Goal: Register for event/course

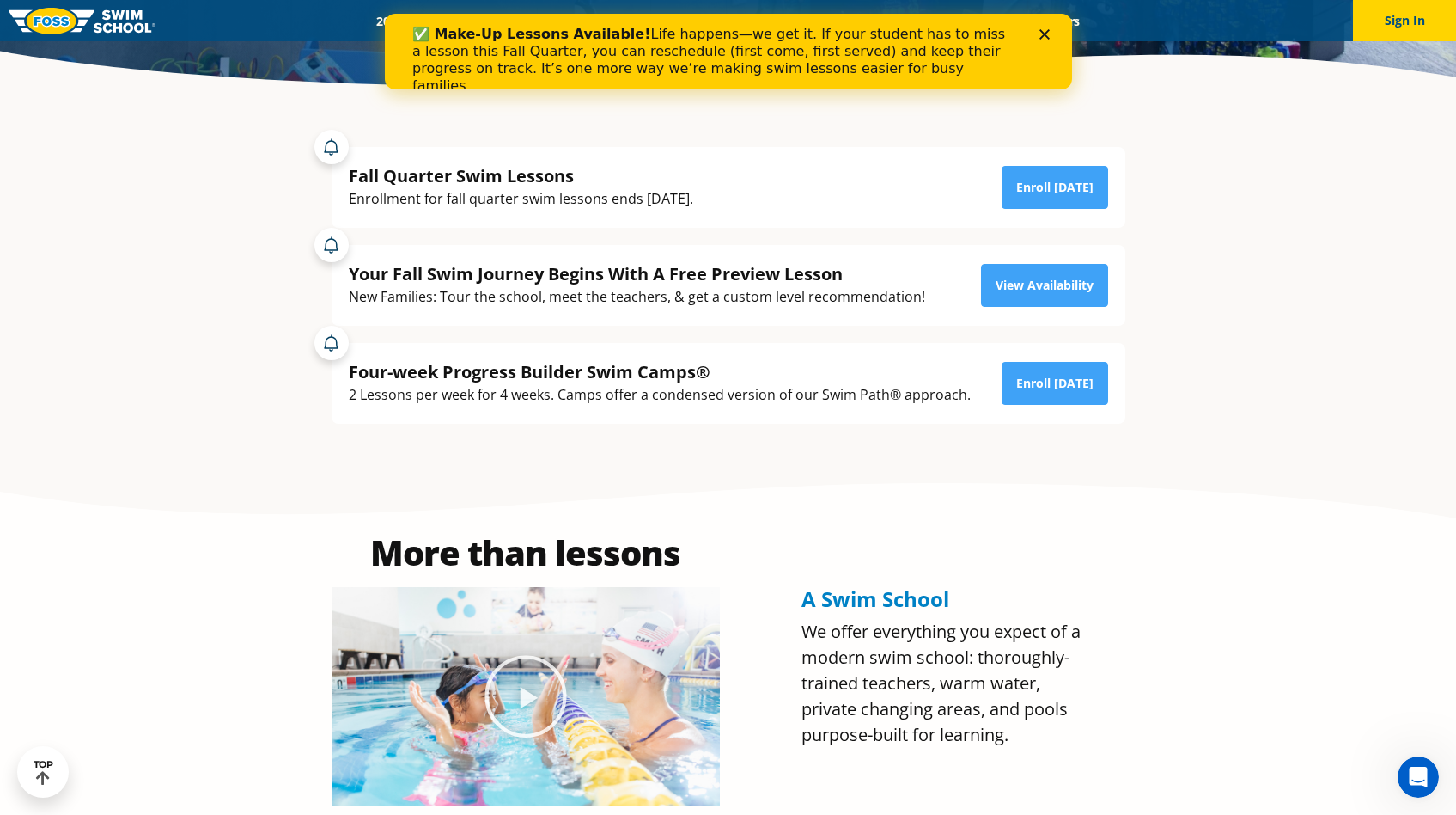
scroll to position [460, 0]
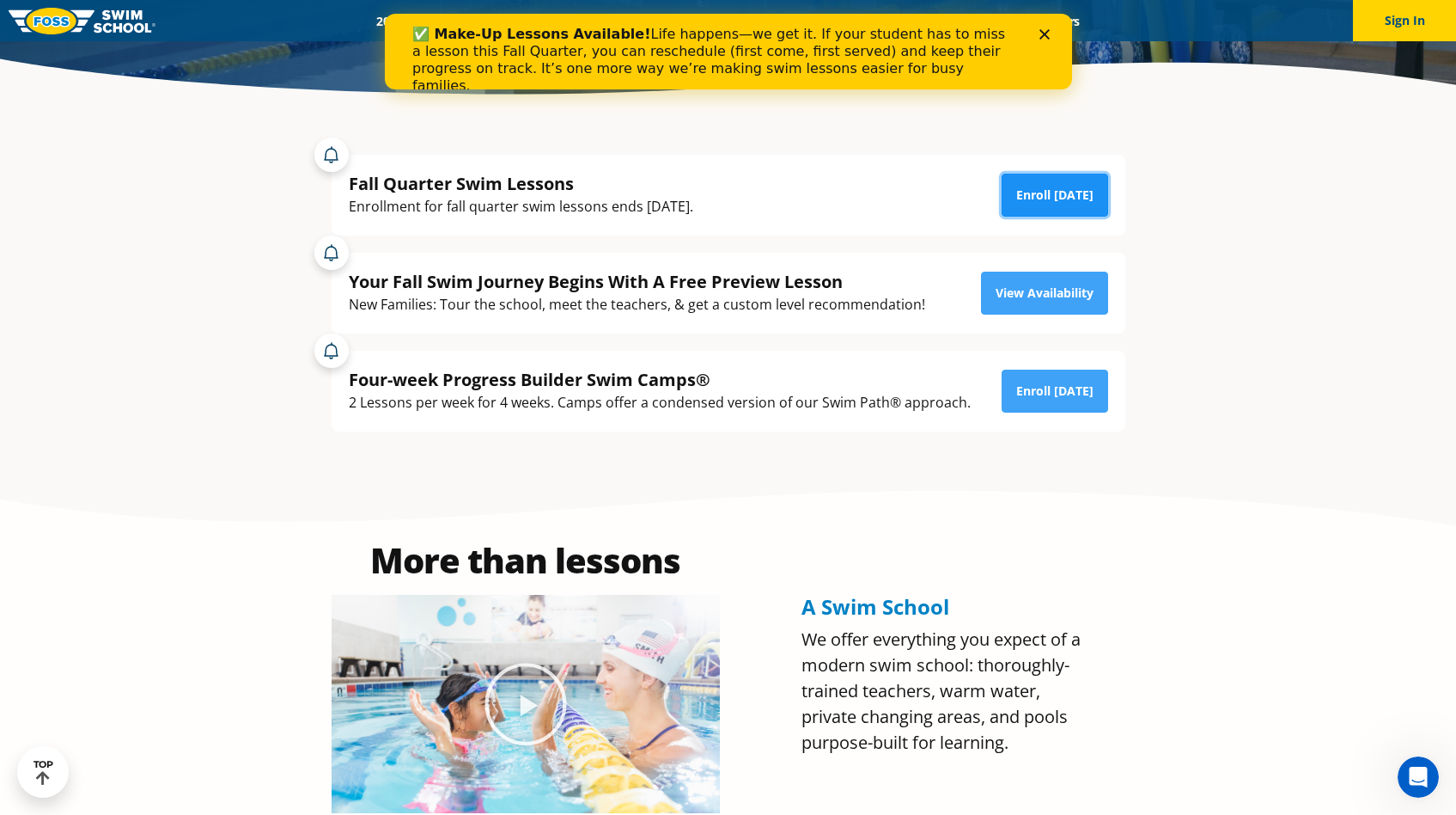
click at [1033, 187] on link "Enroll Today" at bounding box center [1055, 195] width 106 height 43
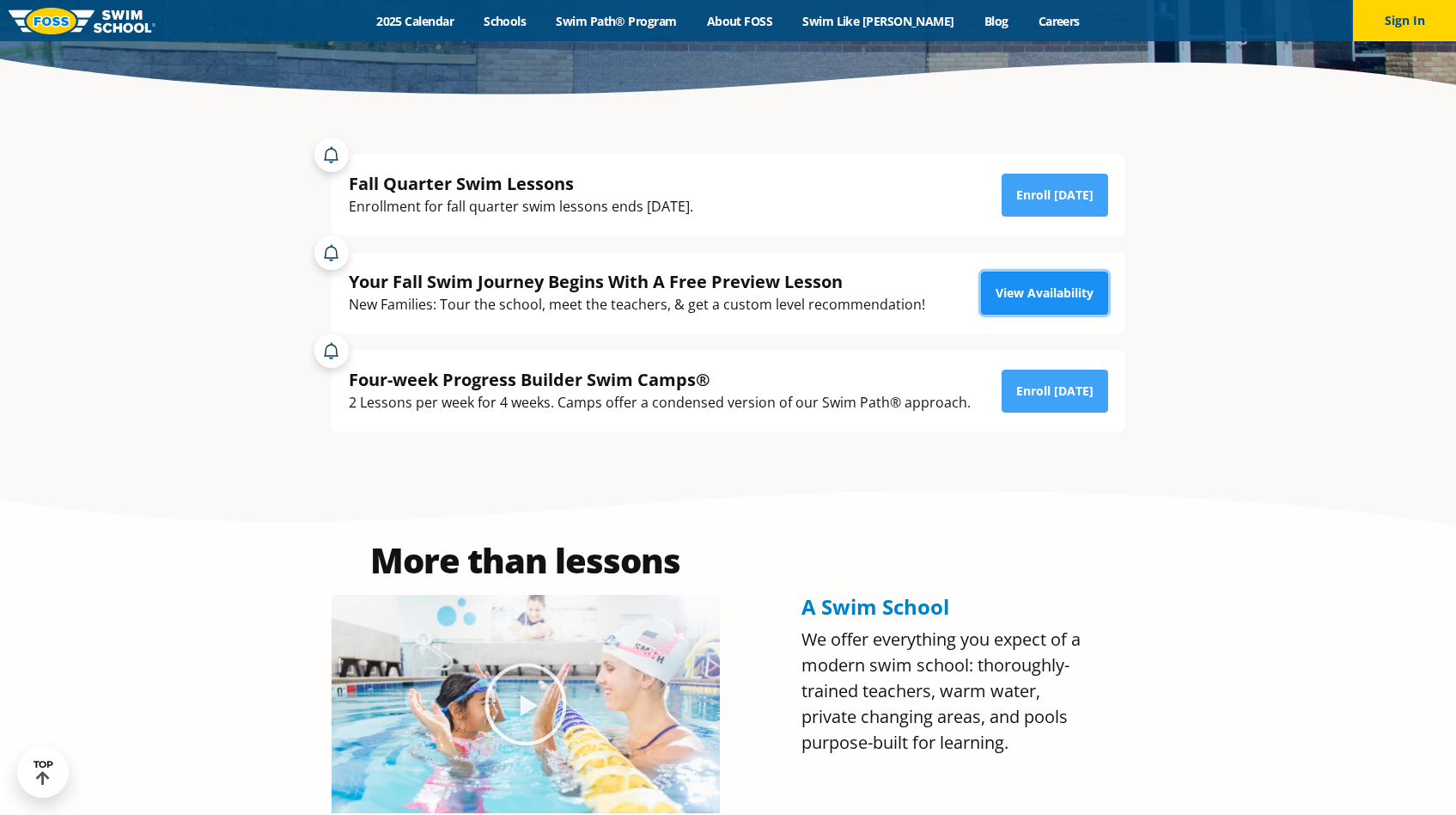
click at [1036, 291] on link "View Availability" at bounding box center [1044, 293] width 127 height 43
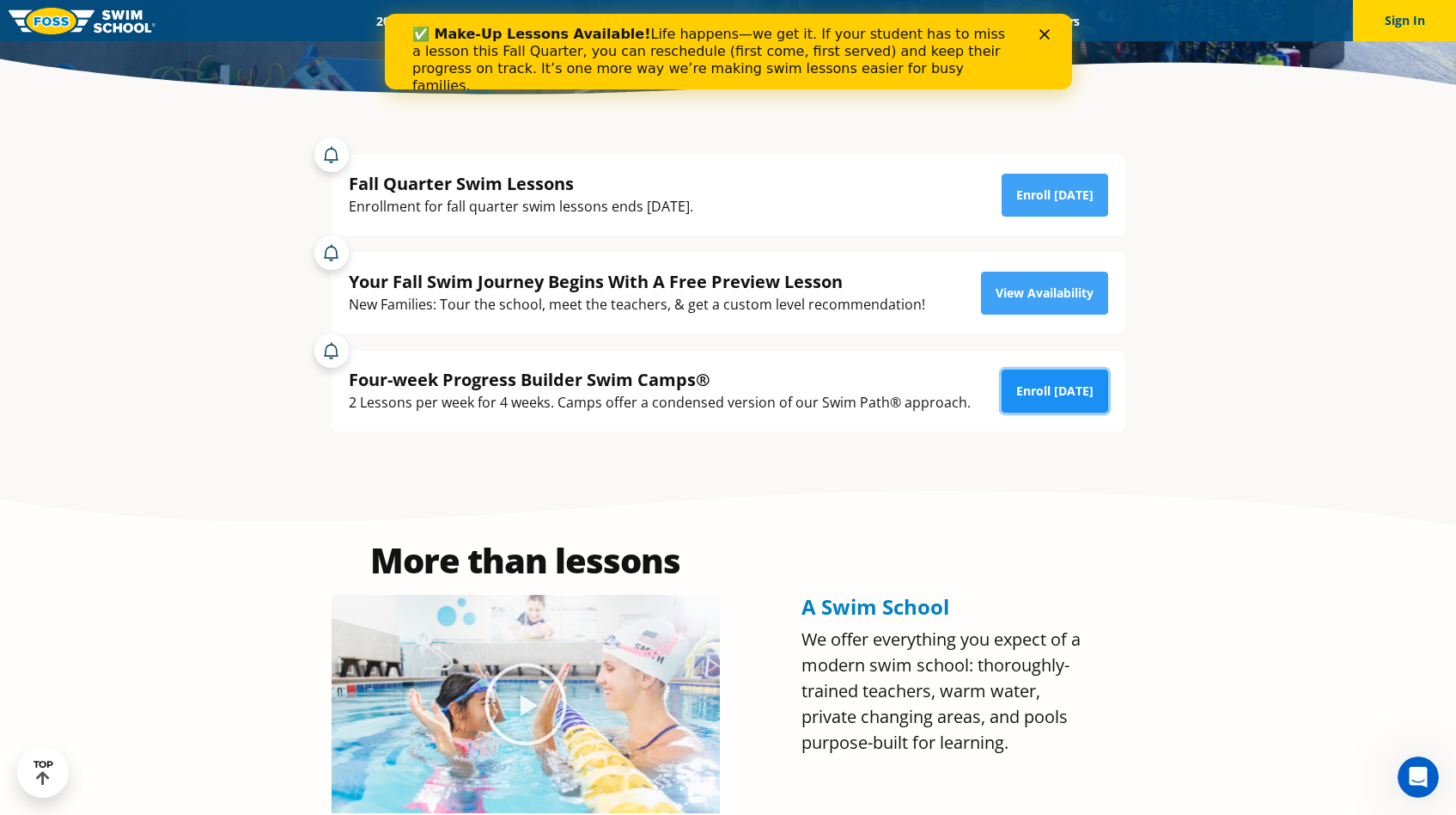
click at [1071, 391] on link "Enroll Today" at bounding box center [1055, 391] width 106 height 43
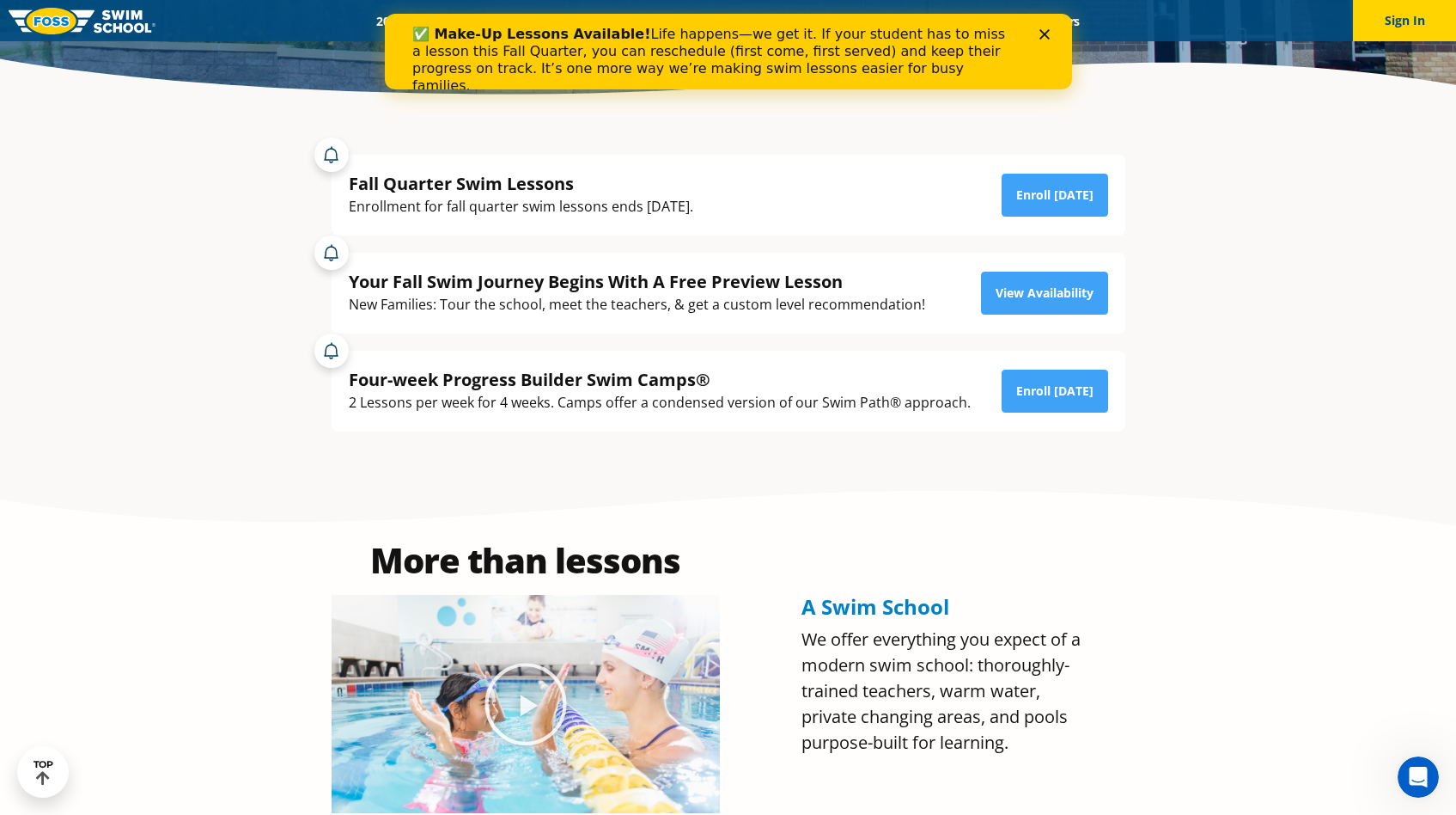
click at [1041, 28] on div "✅ Make-Up Lessons Available! Life happens—we get it. If your student has to mis…" at bounding box center [727, 60] width 633 height 79
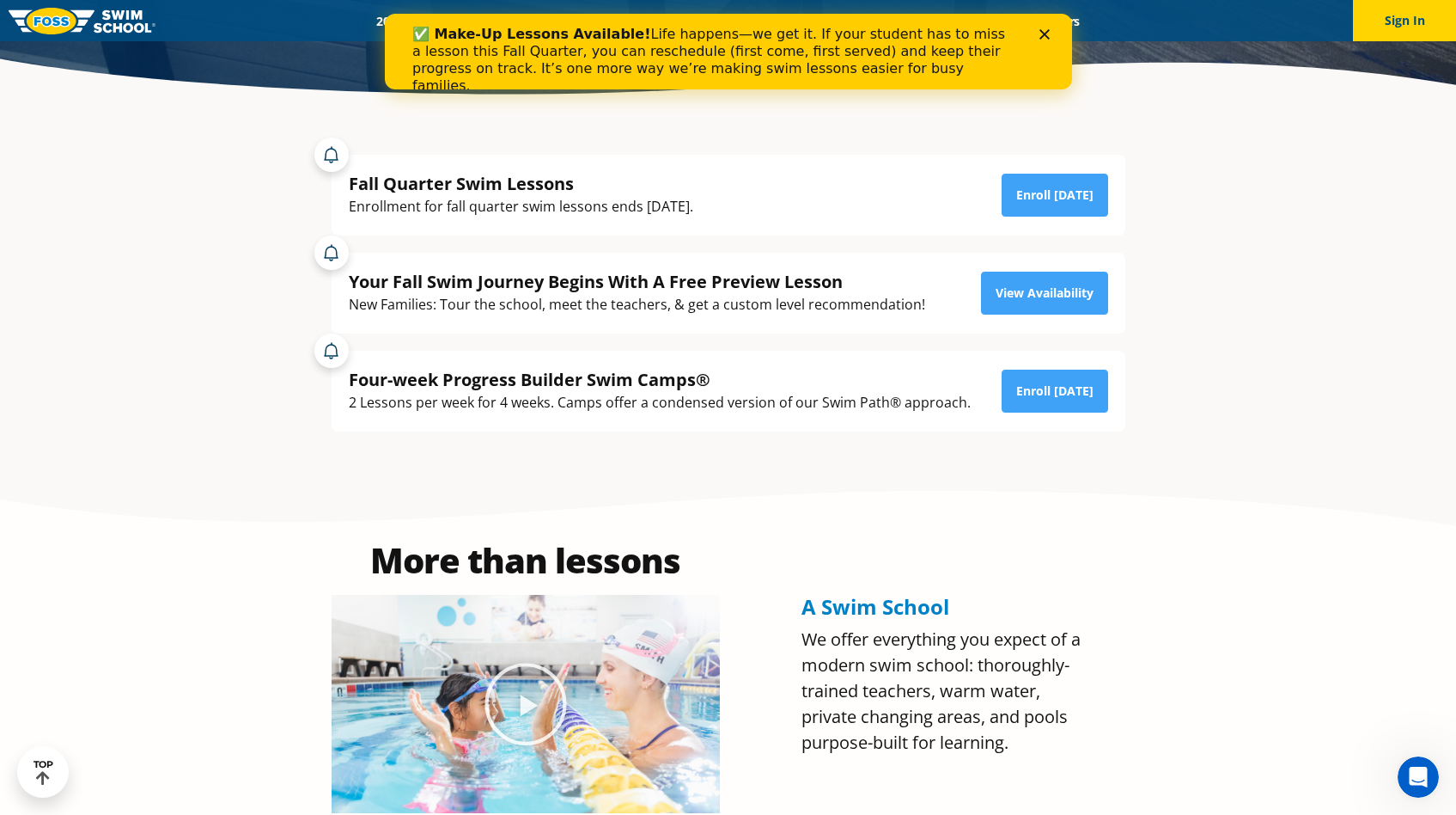
click at [1044, 40] on div "✅ Make-Up Lessons Available! Life happens—we get it. If your student has to mis…" at bounding box center [727, 60] width 688 height 79
click at [1044, 34] on polygon "Close" at bounding box center [1044, 34] width 10 height 10
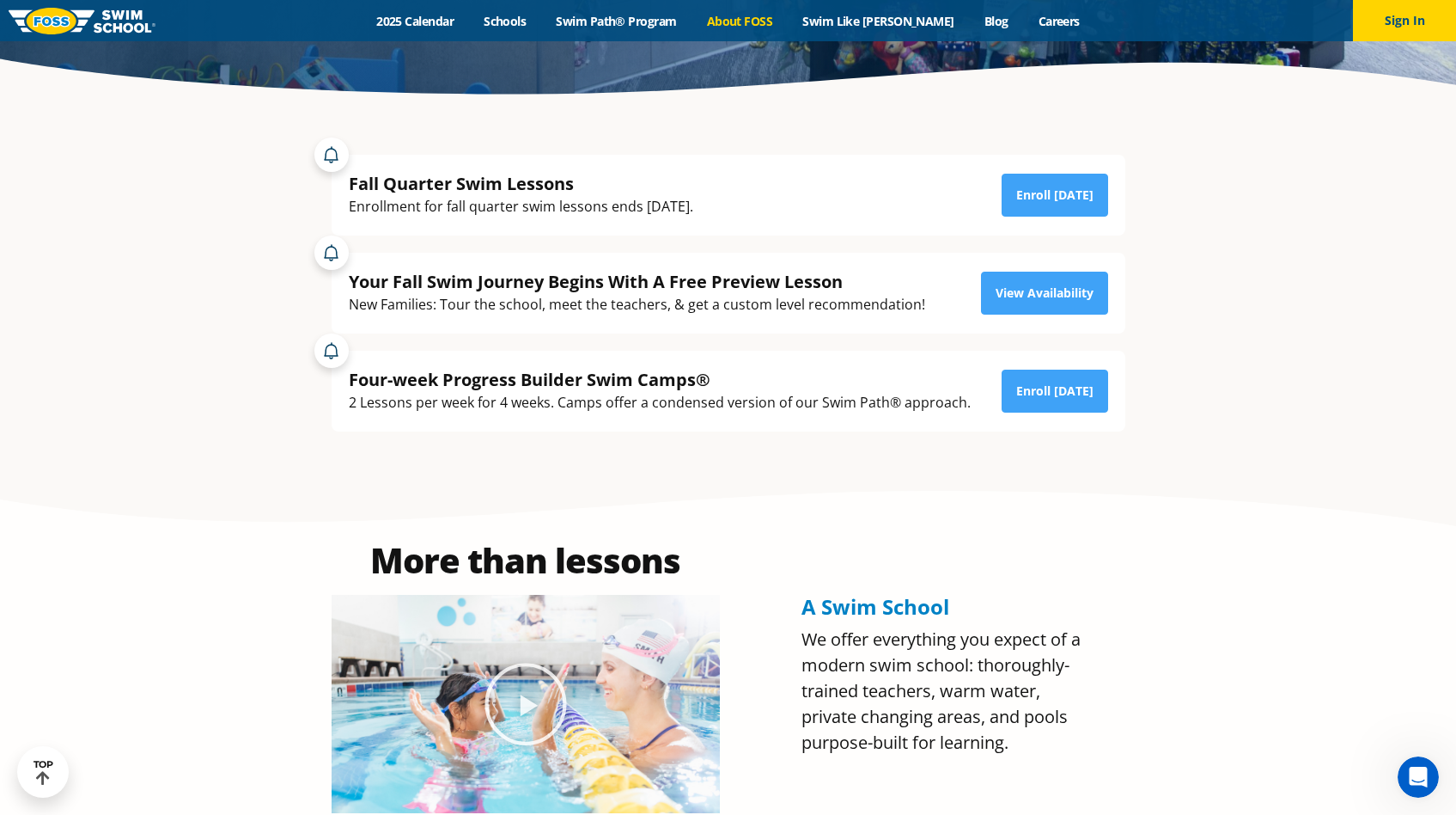
click at [763, 13] on link "About FOSS" at bounding box center [740, 21] width 96 height 17
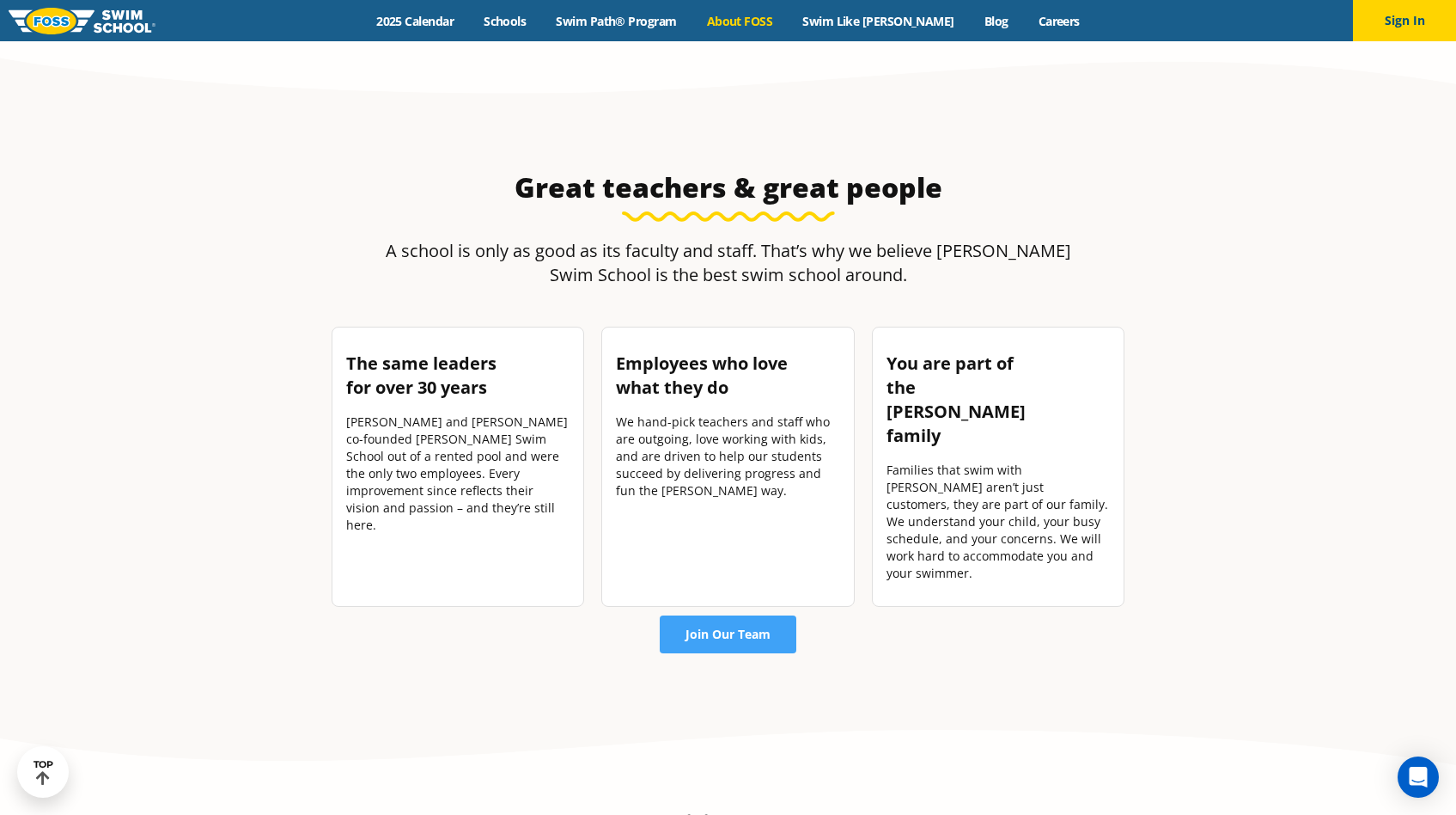
scroll to position [2219, 0]
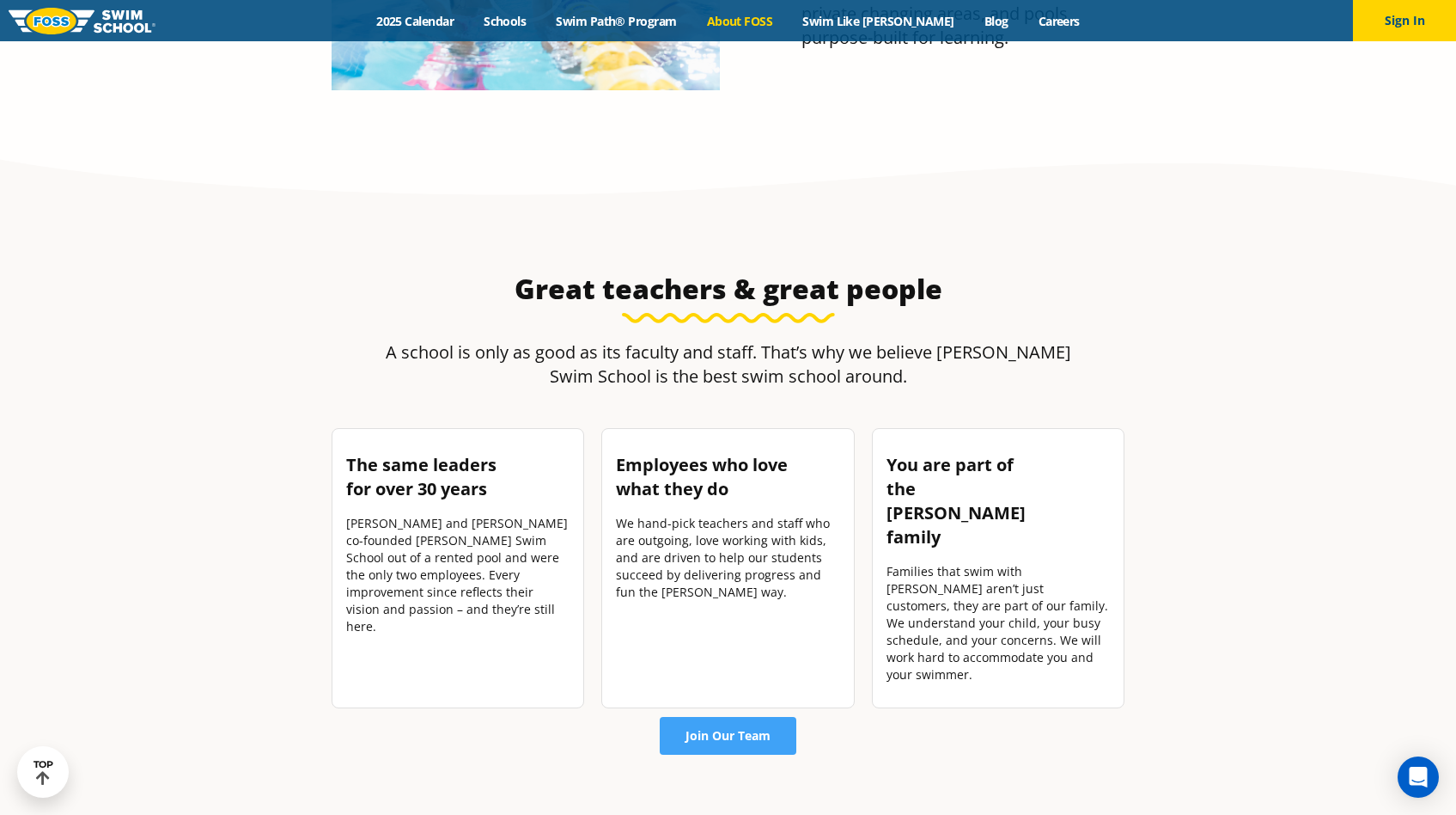
click at [410, 11] on div "Menu 2025 Calendar Schools Swim Path® Program About FOSS Swim Like Regan Blog C…" at bounding box center [728, 21] width 1456 height 41
click at [413, 18] on link "2025 Calendar" at bounding box center [415, 21] width 107 height 17
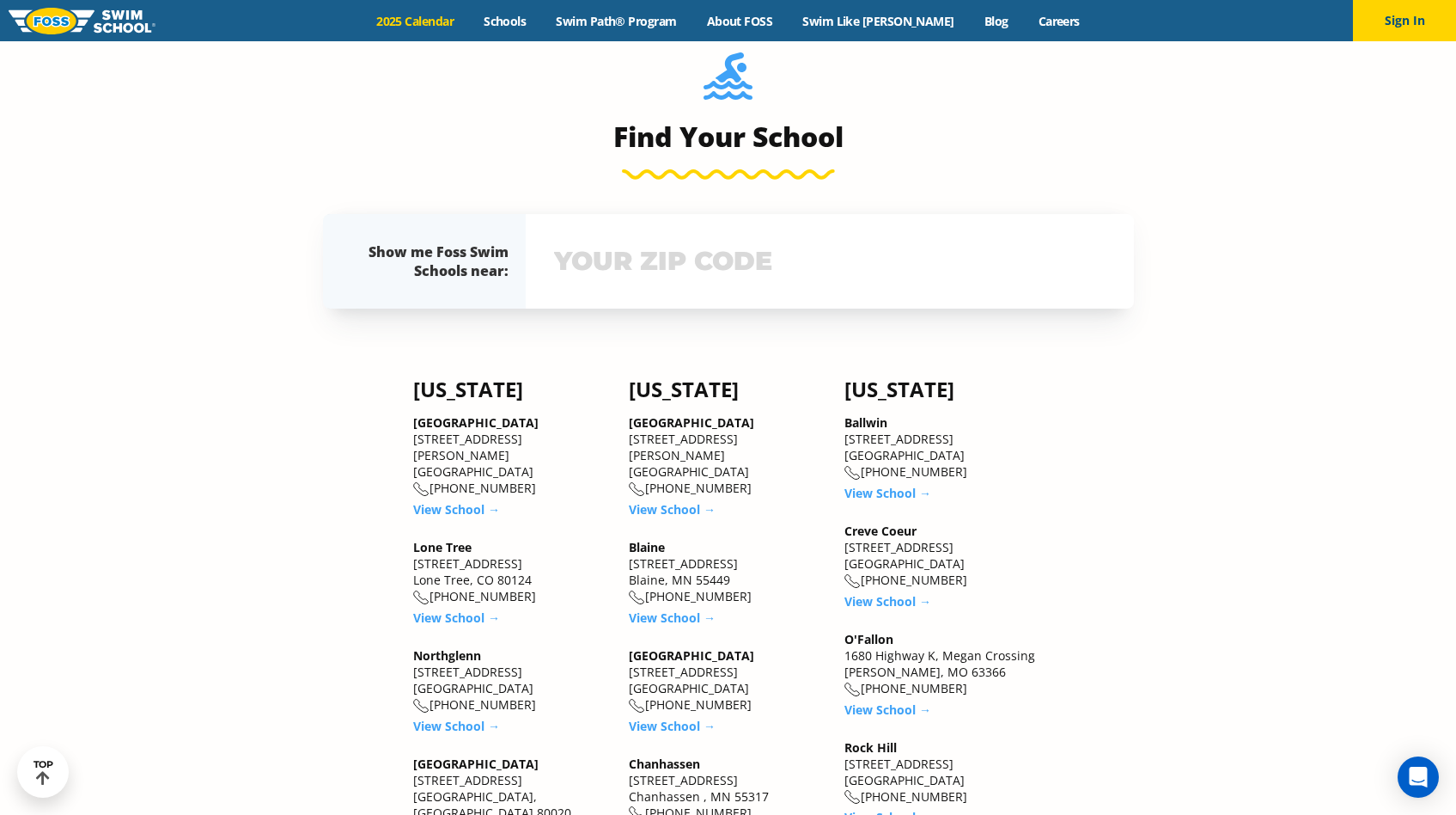
scroll to position [1365, 0]
